Goal: Transaction & Acquisition: Purchase product/service

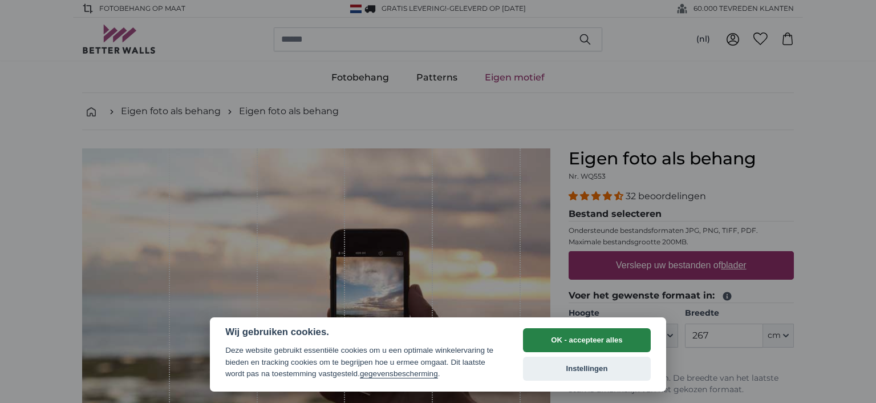
click at [548, 342] on button "OK - accepteer alles" at bounding box center [587, 340] width 128 height 24
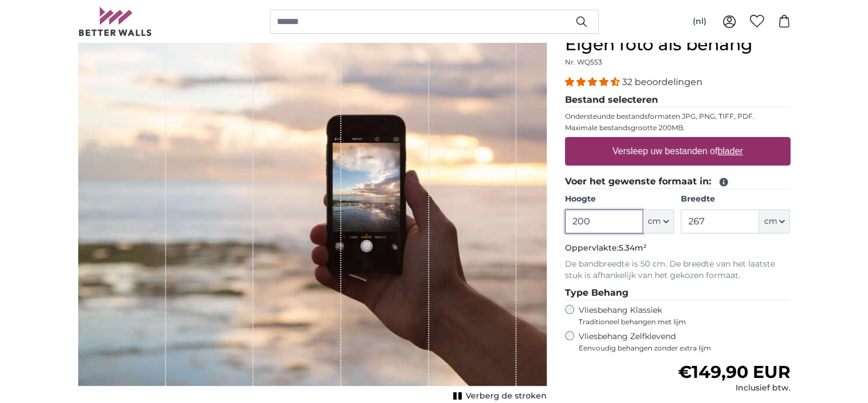
scroll to position [171, 0]
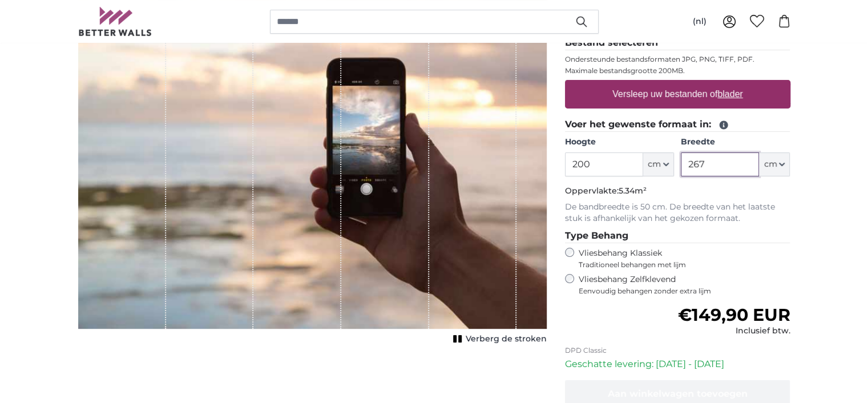
click at [699, 164] on input "267" at bounding box center [720, 164] width 78 height 24
type input "260"
click at [629, 278] on label "Vliesbehang Zelfklevend Eenvoudig behangen zonder extra lijm" at bounding box center [685, 285] width 212 height 22
click at [628, 261] on span "Traditioneel behangen met lijm" at bounding box center [674, 264] width 191 height 9
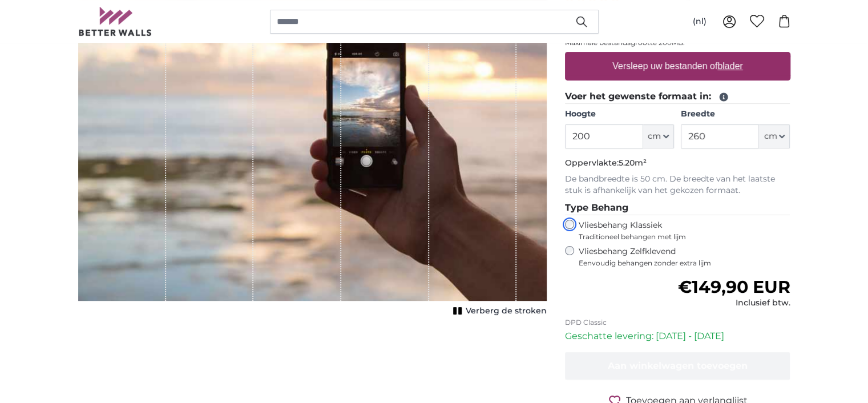
scroll to position [171, 0]
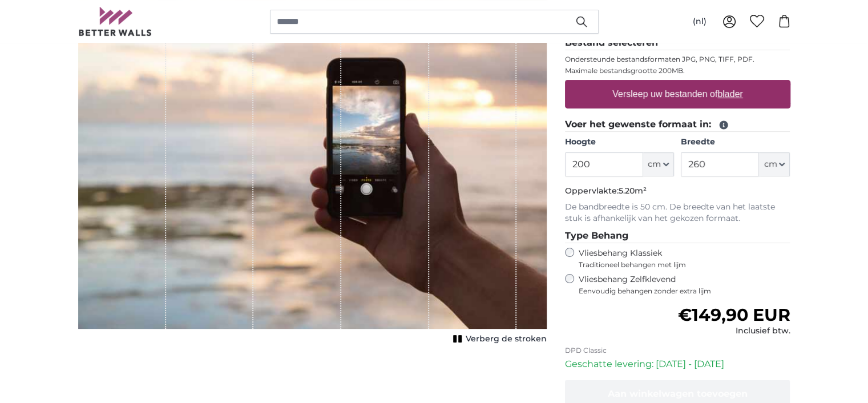
click at [456, 341] on rect "1 of 1" at bounding box center [454, 338] width 3 height 7
click at [457, 341] on div "Toon de stroken" at bounding box center [312, 162] width 468 height 370
click at [470, 339] on rect "1 of 1" at bounding box center [468, 338] width 3 height 7
click at [709, 91] on label "Versleep uw bestanden of blader" at bounding box center [678, 94] width 140 height 23
click at [709, 83] on input "Versleep uw bestanden of blader" at bounding box center [677, 81] width 225 height 3
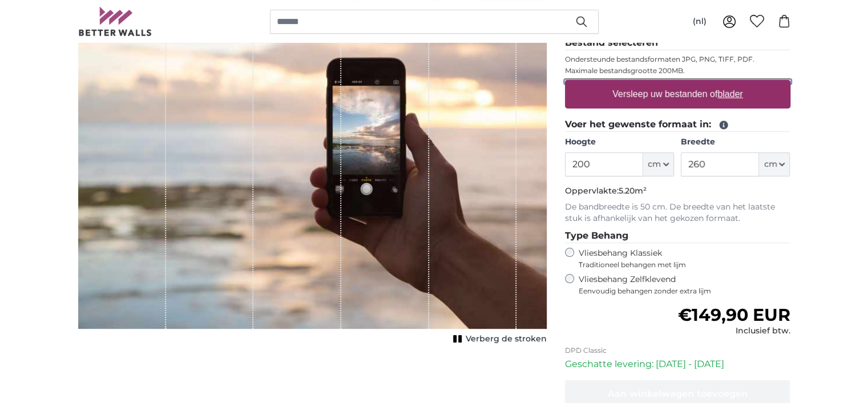
type input "**********"
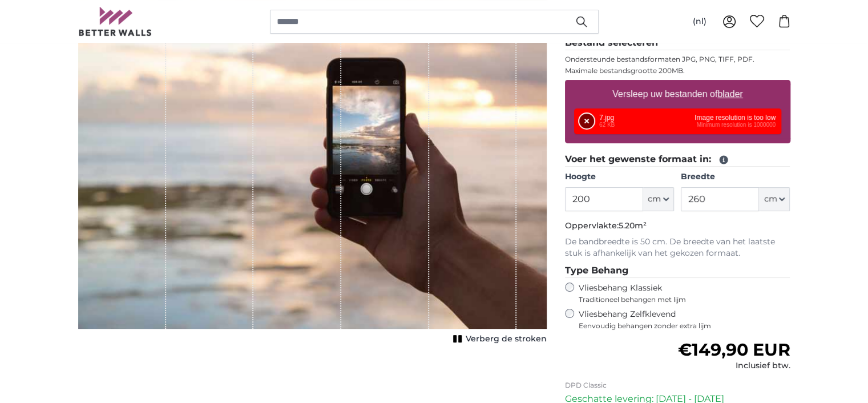
click at [587, 123] on button "Verwijderen" at bounding box center [586, 121] width 15 height 15
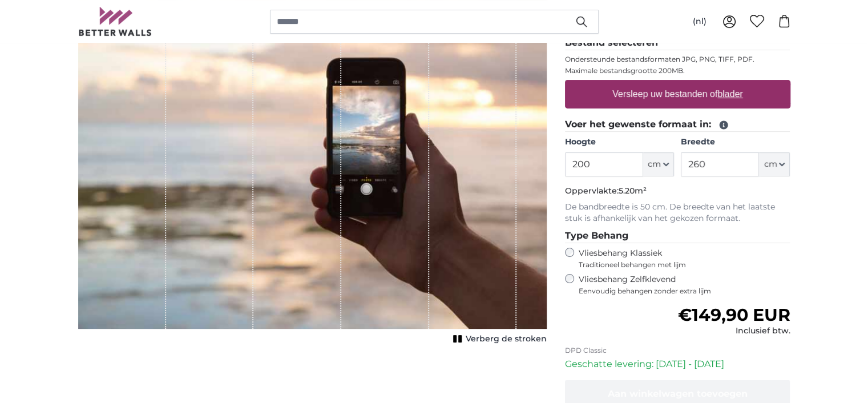
click at [725, 92] on u "blader" at bounding box center [729, 94] width 25 height 10
click at [725, 83] on input "Versleep uw bestanden of blader" at bounding box center [677, 81] width 225 height 3
type input "**********"
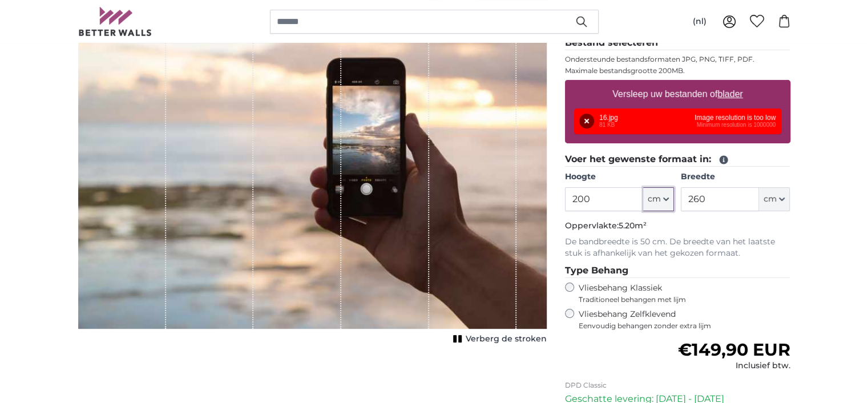
click at [662, 200] on button "cm" at bounding box center [658, 199] width 31 height 24
click at [575, 199] on input "200" at bounding box center [604, 199] width 78 height 24
type input "100"
click at [587, 117] on button "Verwijderen" at bounding box center [586, 121] width 15 height 15
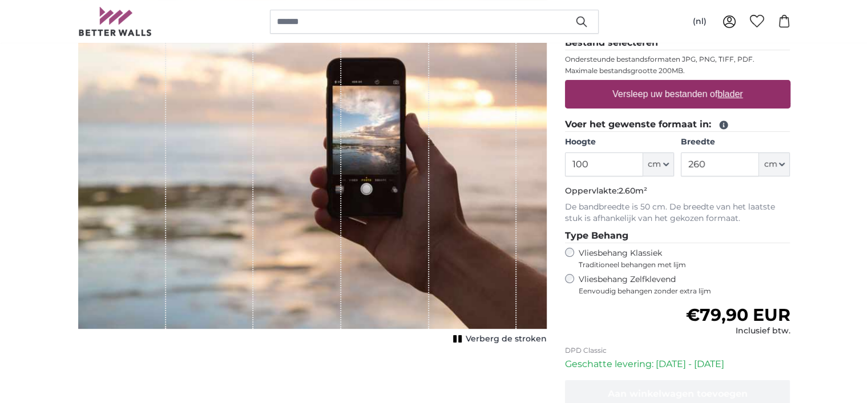
click at [737, 95] on u "blader" at bounding box center [729, 94] width 25 height 10
click at [737, 83] on input "Versleep uw bestanden of blader" at bounding box center [677, 81] width 225 height 3
type input "**********"
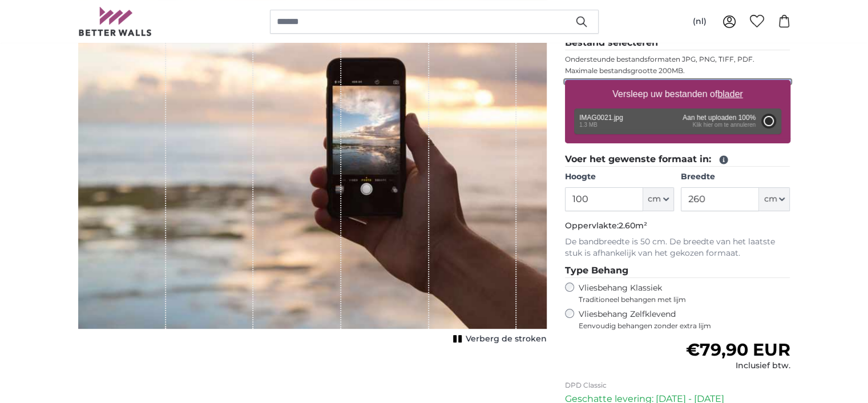
type input "153"
type input "203.5"
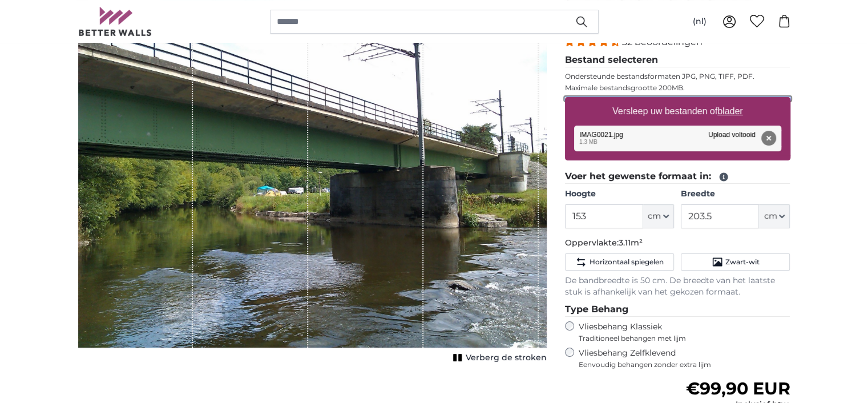
scroll to position [171, 0]
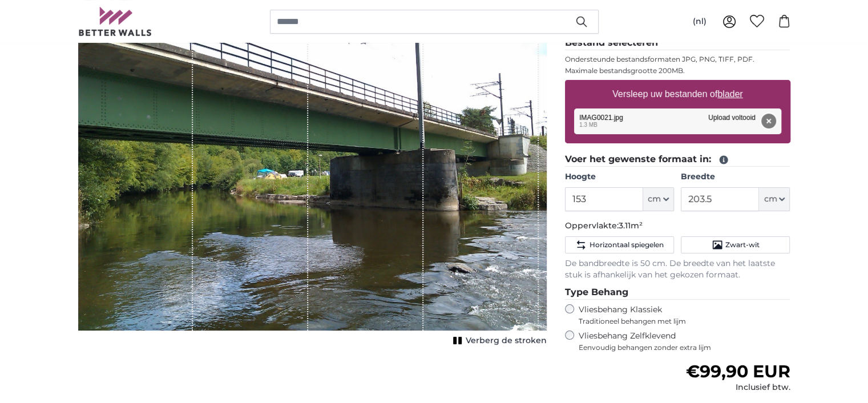
click at [766, 123] on button "Verwijderen" at bounding box center [768, 121] width 15 height 15
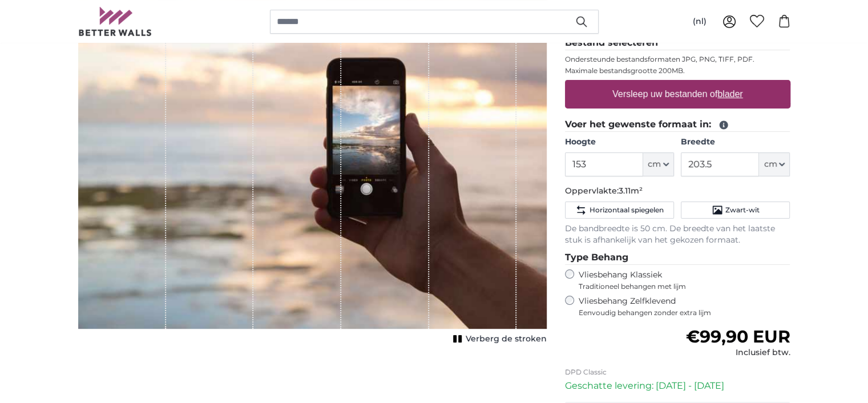
click at [668, 103] on label "Versleep uw bestanden of blader" at bounding box center [678, 94] width 140 height 23
click at [668, 83] on input "Versleep uw bestanden of blader" at bounding box center [677, 81] width 225 height 3
type input "**********"
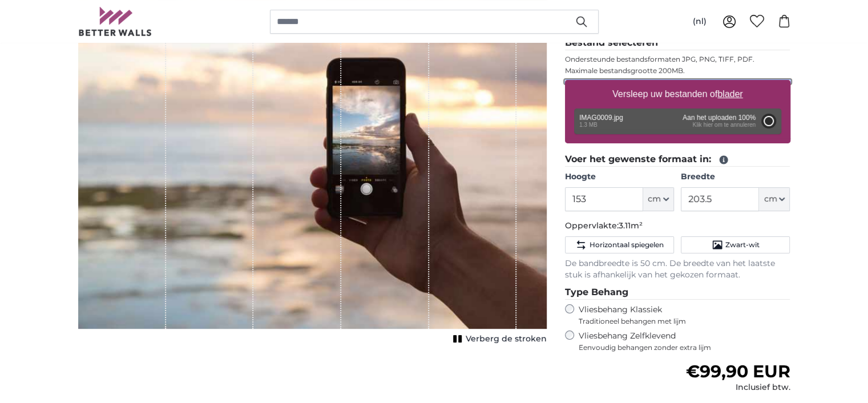
type input "153"
type input "203.5"
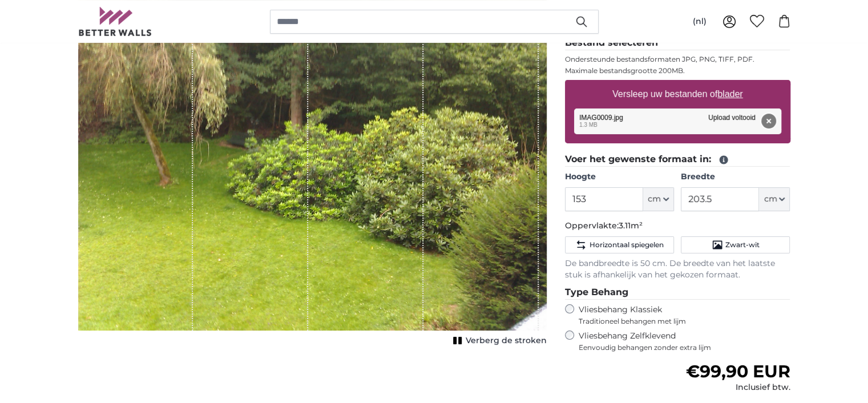
click at [767, 120] on button "Verwijderen" at bounding box center [768, 121] width 15 height 15
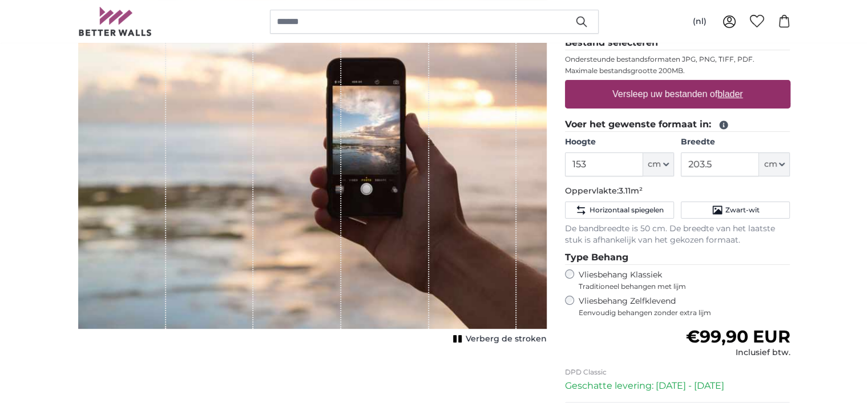
click at [722, 94] on u "blader" at bounding box center [729, 94] width 25 height 10
click at [722, 83] on input "Versleep uw bestanden of blader" at bounding box center [677, 81] width 225 height 3
type input "**********"
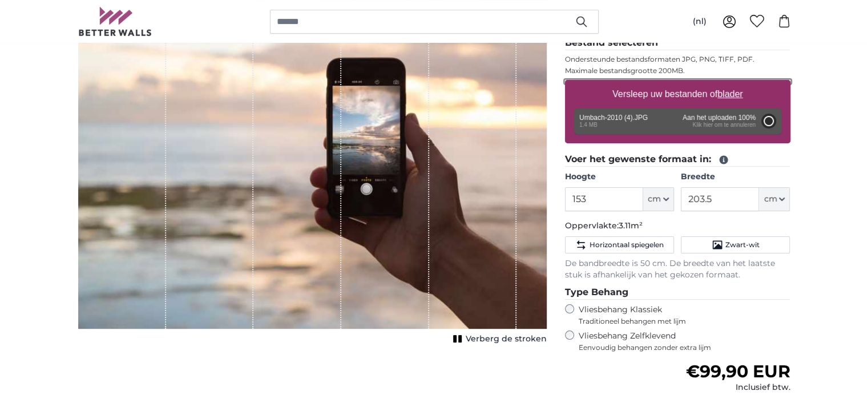
type input "90"
type input "160.2"
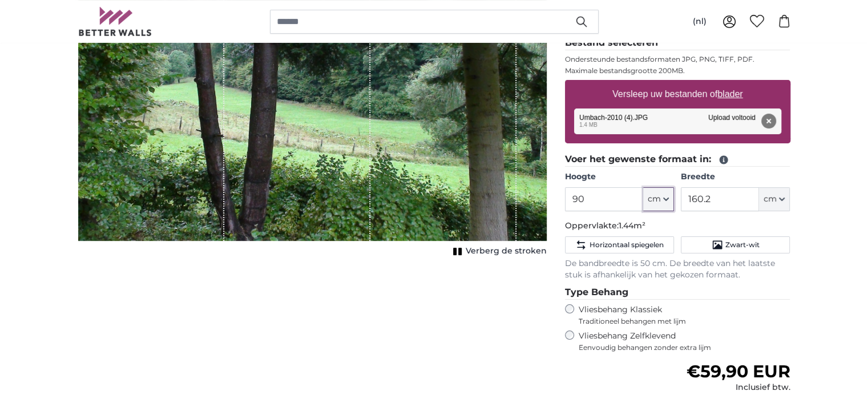
click at [667, 198] on icon "button" at bounding box center [666, 199] width 5 height 2
click at [650, 227] on link "Centimeter (cm)" at bounding box center [658, 228] width 100 height 21
click at [569, 198] on input "90" at bounding box center [604, 199] width 78 height 24
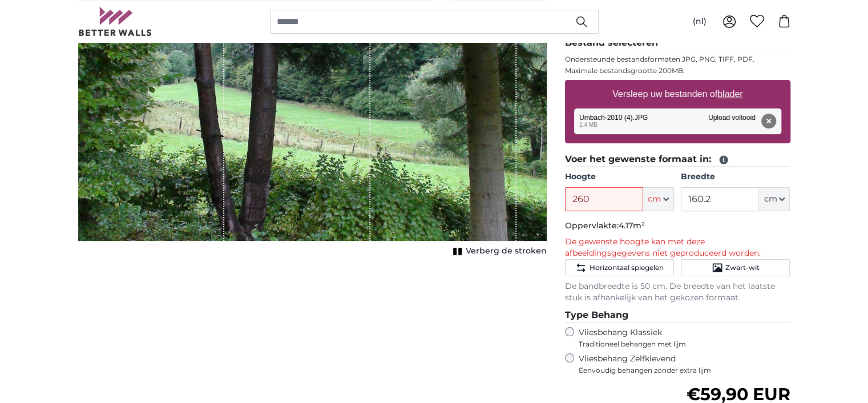
click at [726, 231] on fieldset "Voer het gewenste formaat in: Hoogte 260 ft cm Centimeter (cm) Inches (inch) Fe…" at bounding box center [677, 227] width 225 height 151
click at [575, 196] on input "260" at bounding box center [604, 199] width 78 height 24
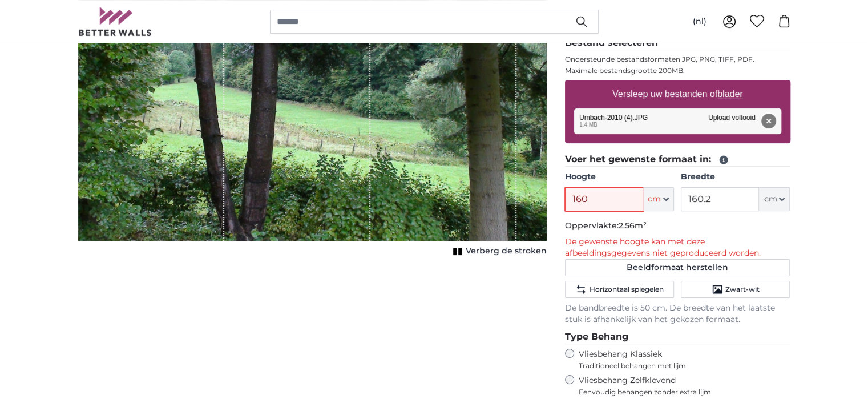
type input "160"
click at [769, 124] on button "Verwijderen" at bounding box center [768, 121] width 15 height 15
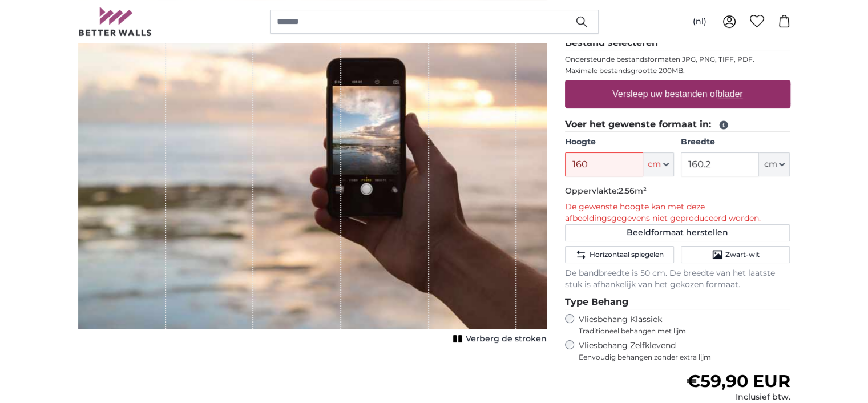
click at [731, 93] on u "blader" at bounding box center [729, 94] width 25 height 10
click at [731, 83] on input "Versleep uw bestanden of blader" at bounding box center [677, 81] width 225 height 3
type input "**********"
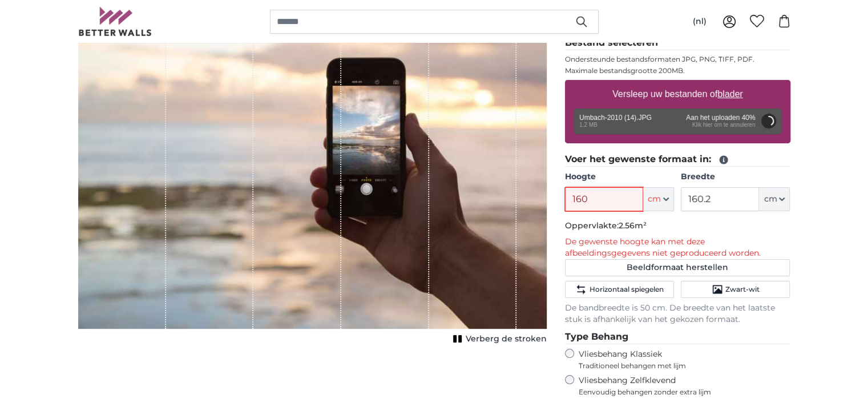
click at [575, 200] on input "160" at bounding box center [604, 199] width 78 height 24
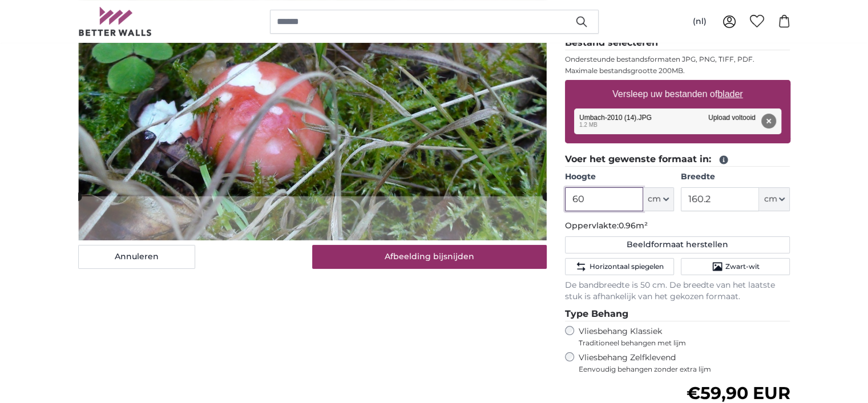
type input "6"
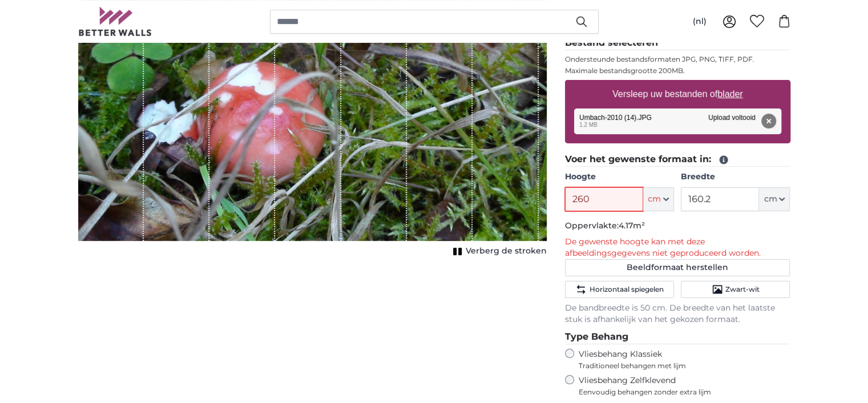
type input "260"
type input "290"
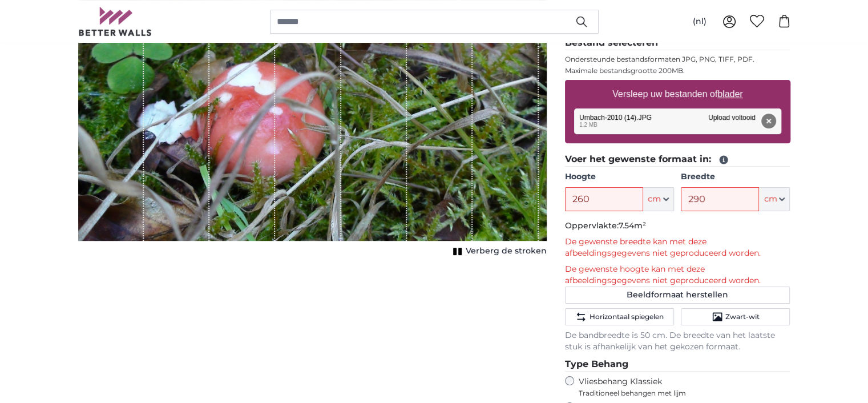
drag, startPoint x: 767, startPoint y: 120, endPoint x: 760, endPoint y: 122, distance: 6.9
click at [767, 120] on button "Verwijderen" at bounding box center [768, 121] width 15 height 15
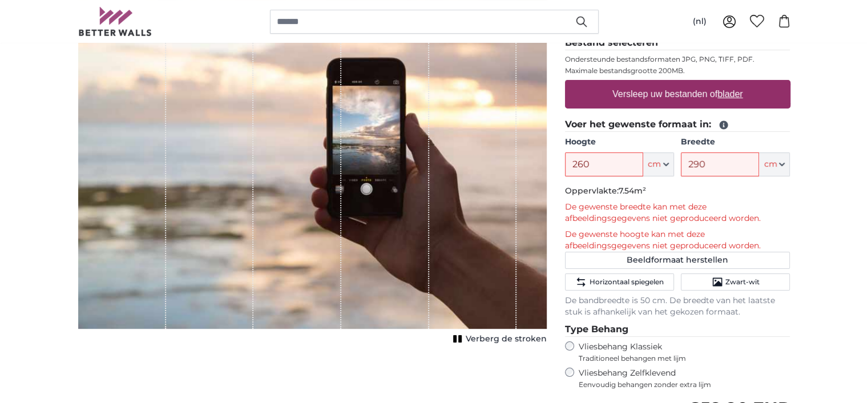
click at [737, 97] on u "blader" at bounding box center [729, 94] width 25 height 10
click at [737, 83] on input "Versleep uw bestanden of blader" at bounding box center [677, 81] width 225 height 3
